Goal: Check status: Check status

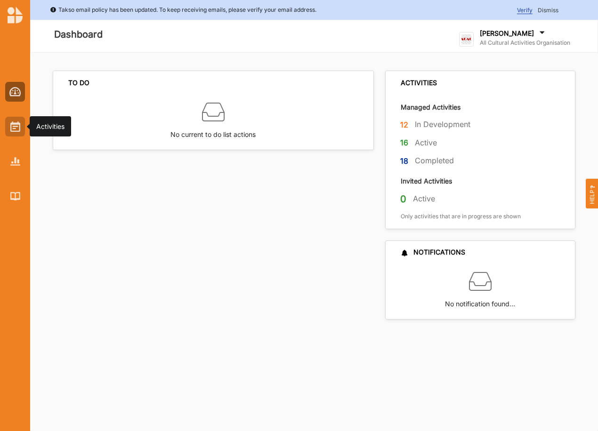
click at [13, 126] on img at bounding box center [15, 126] width 10 height 10
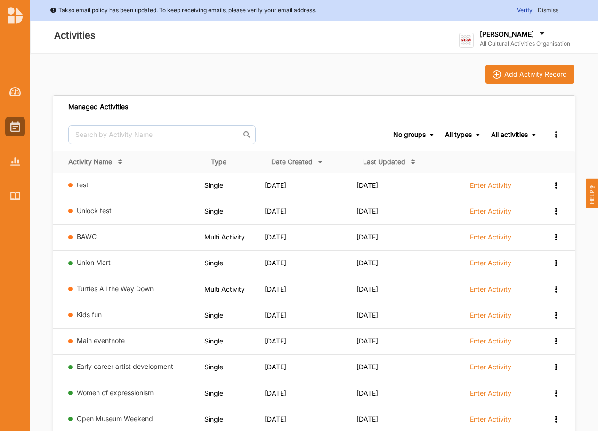
click at [508, 134] on div "All activities" at bounding box center [509, 134] width 37 height 8
click at [494, 164] on div "Completed Activities" at bounding box center [496, 165] width 79 height 17
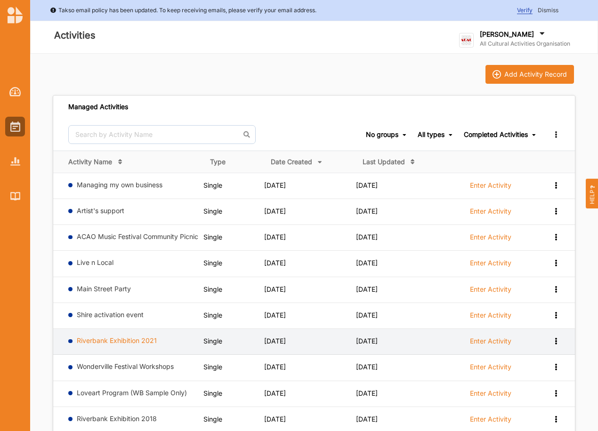
click at [107, 338] on link "Riverbank Exhibition 2021" at bounding box center [117, 341] width 80 height 8
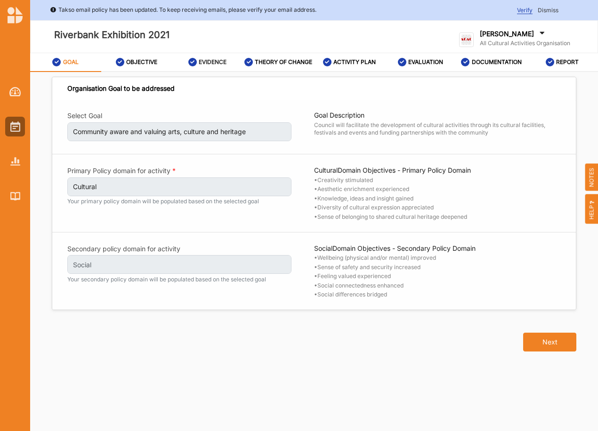
click at [209, 58] on label "EVIDENCE" at bounding box center [213, 62] width 28 height 8
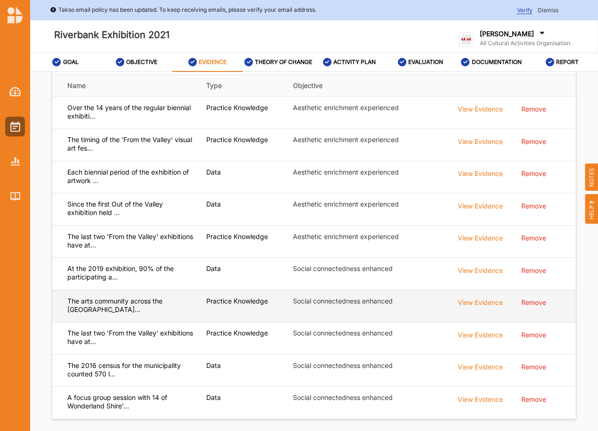
scroll to position [219, 0]
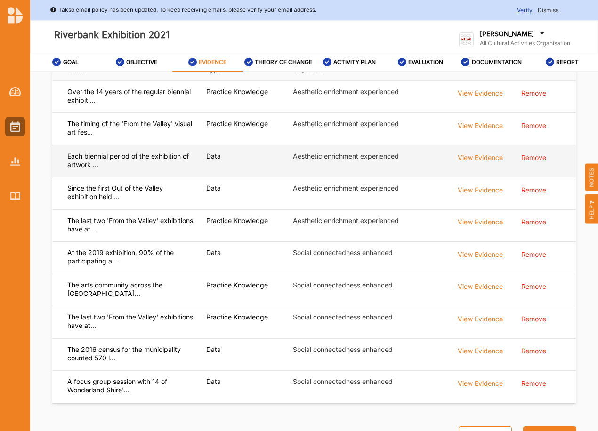
click at [477, 157] on div "View Evidence" at bounding box center [480, 157] width 45 height 10
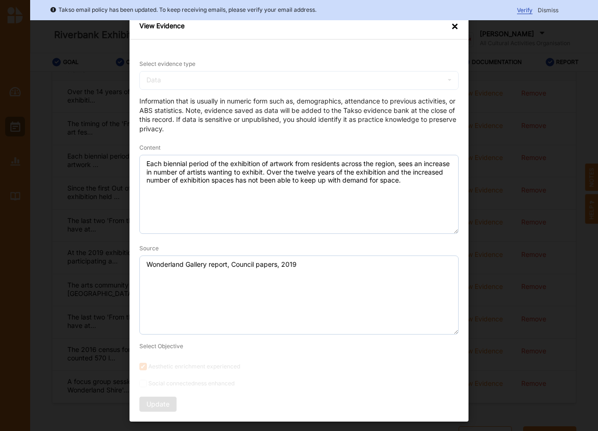
click at [451, 26] on div "×" at bounding box center [455, 26] width 8 height 9
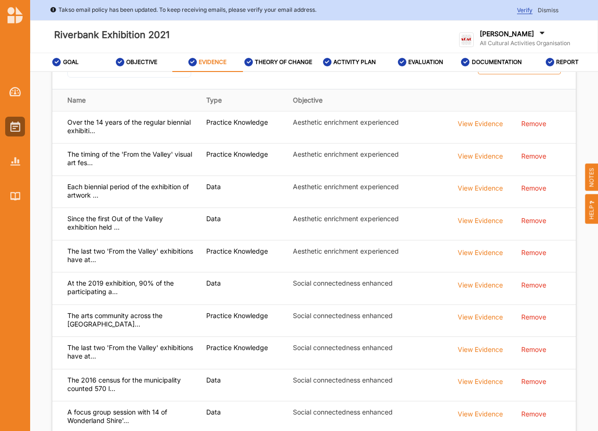
scroll to position [188, 0]
